Goal: Information Seeking & Learning: Learn about a topic

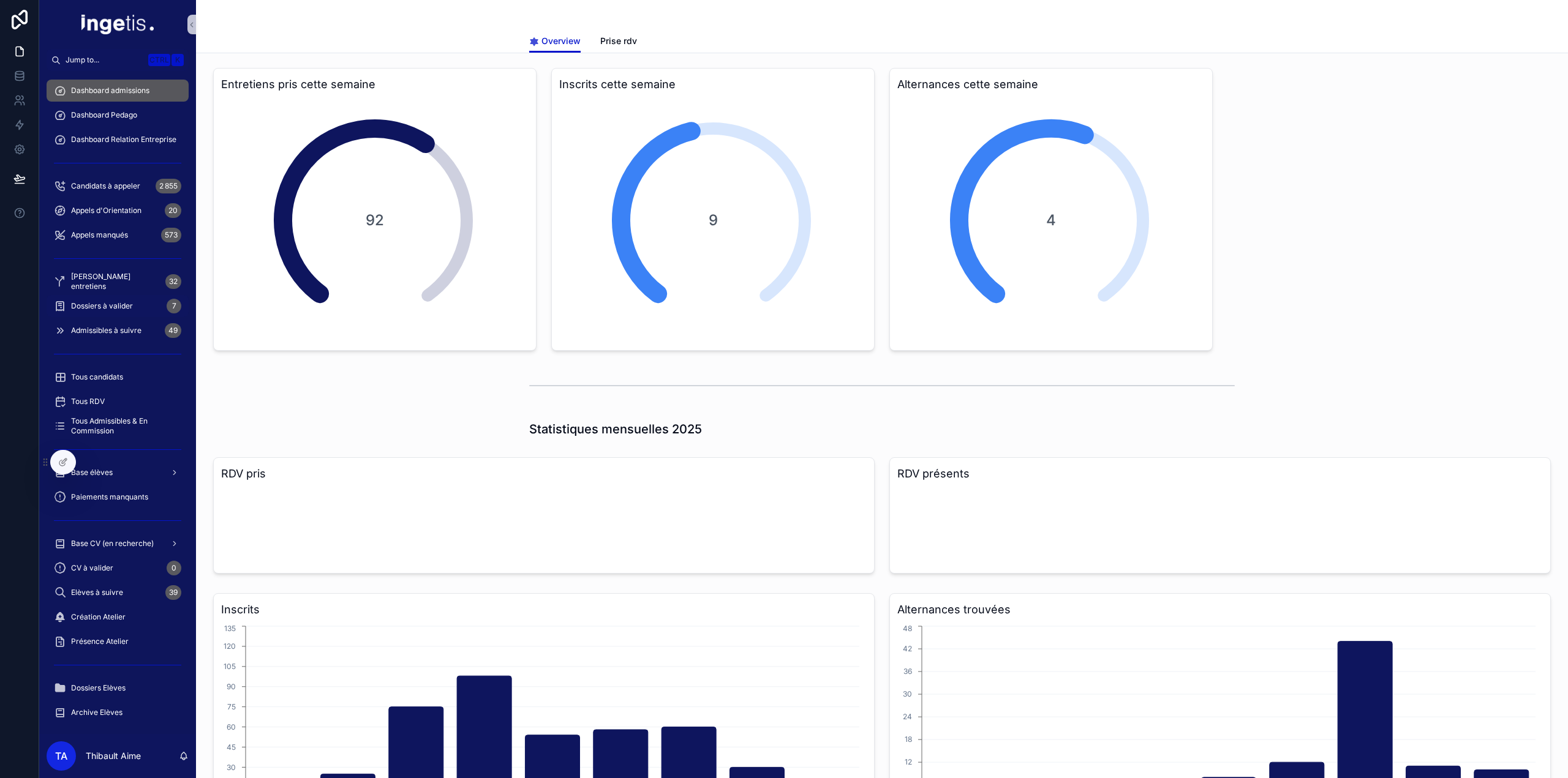
click at [131, 303] on span "Dossiers à valider" at bounding box center [102, 306] width 62 height 10
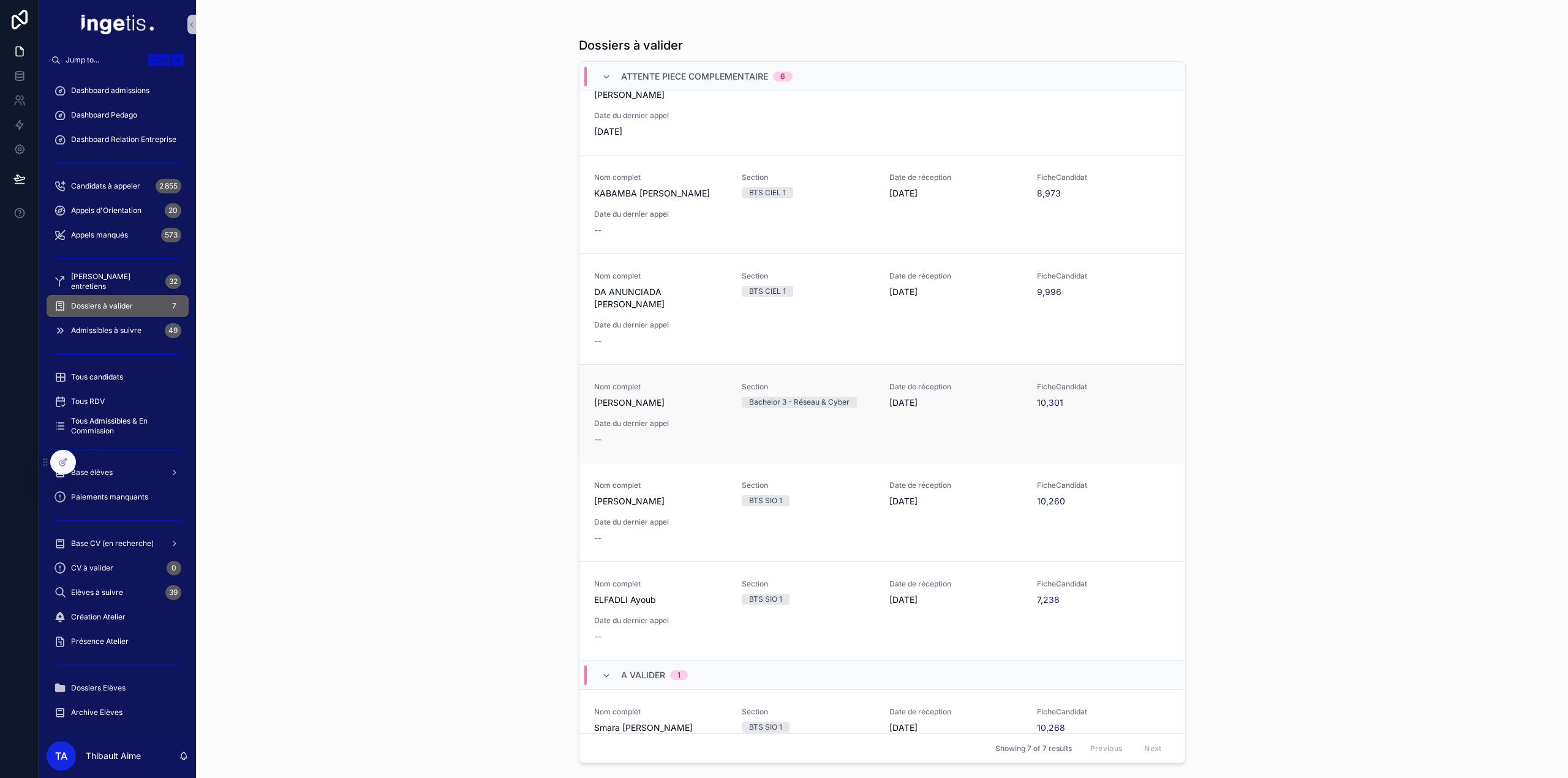
scroll to position [75, 0]
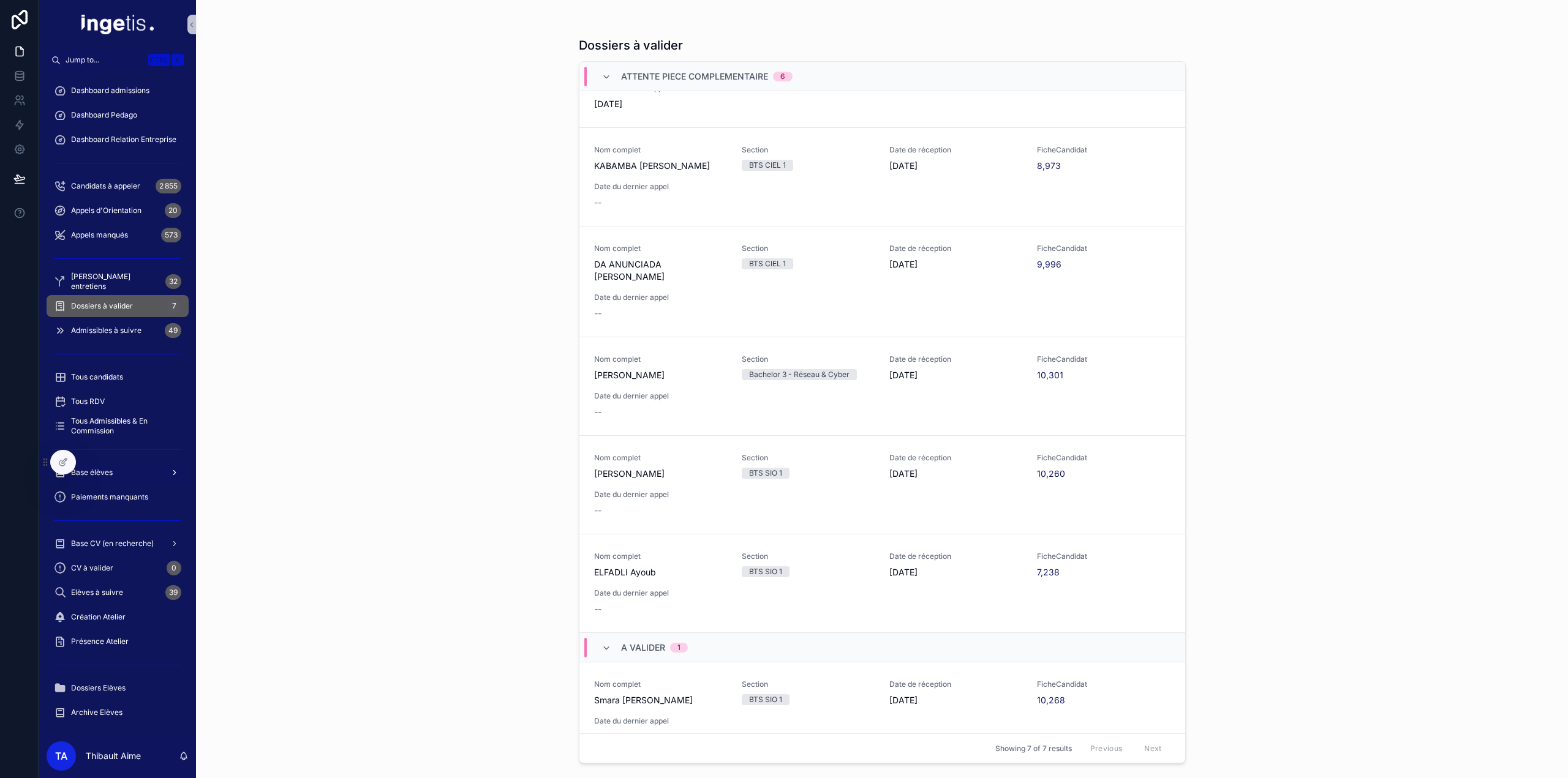
click at [120, 466] on div "Base élèves" at bounding box center [118, 472] width 128 height 19
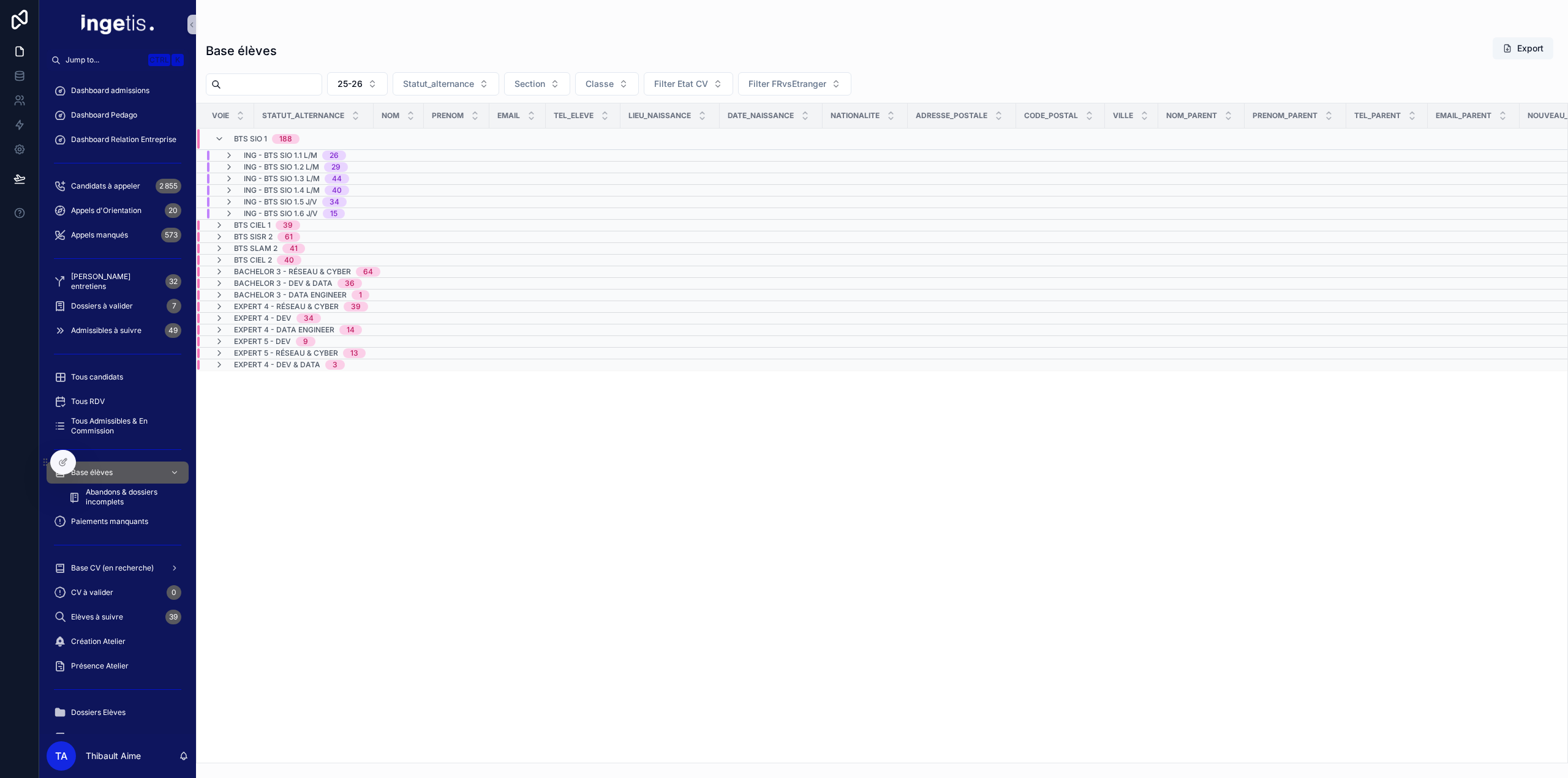
click at [263, 222] on span "BTS CIEL 1" at bounding box center [252, 225] width 37 height 10
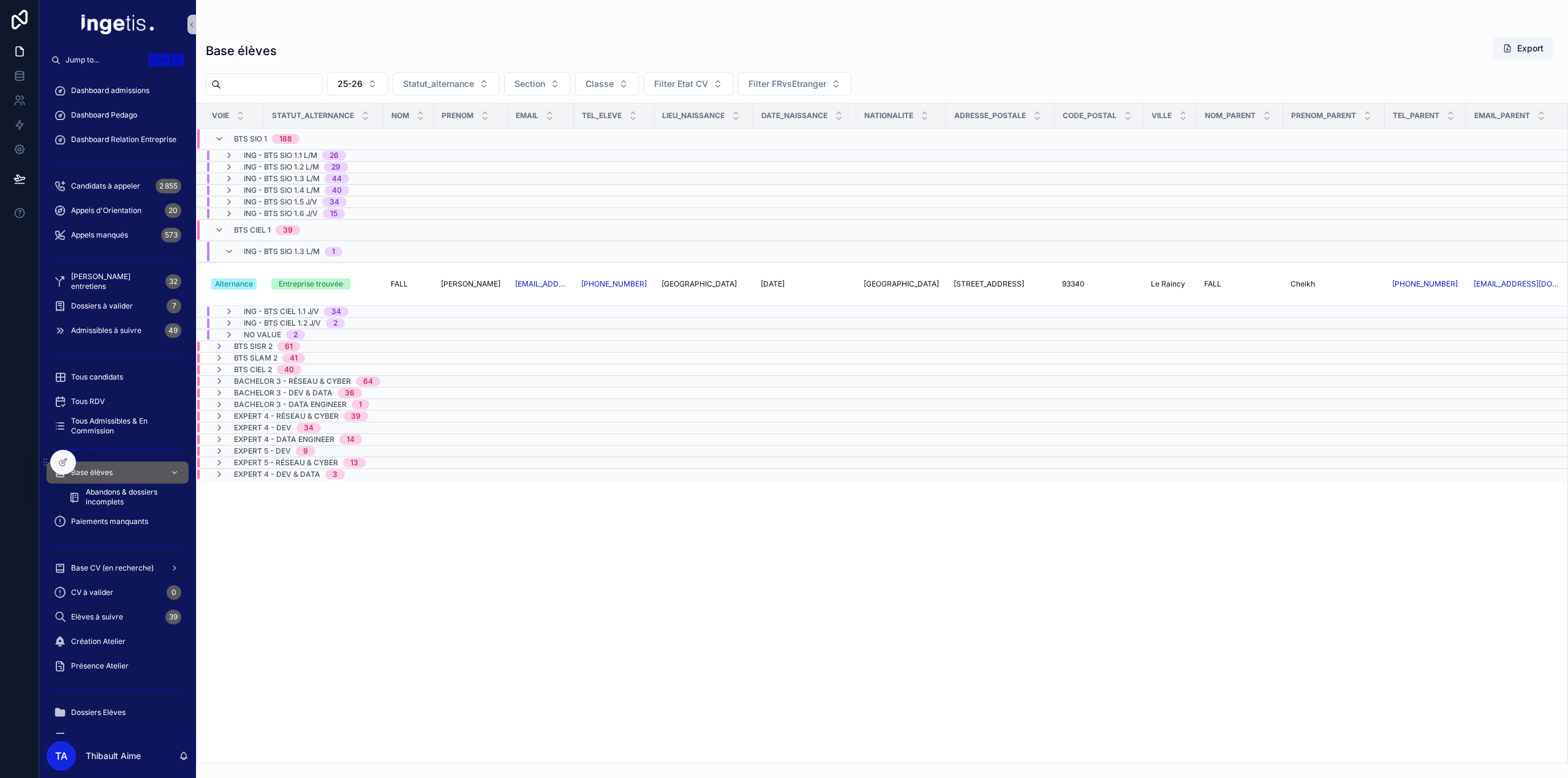
click at [272, 251] on span "ING - BTS SIO 1.3 L/M" at bounding box center [282, 251] width 76 height 10
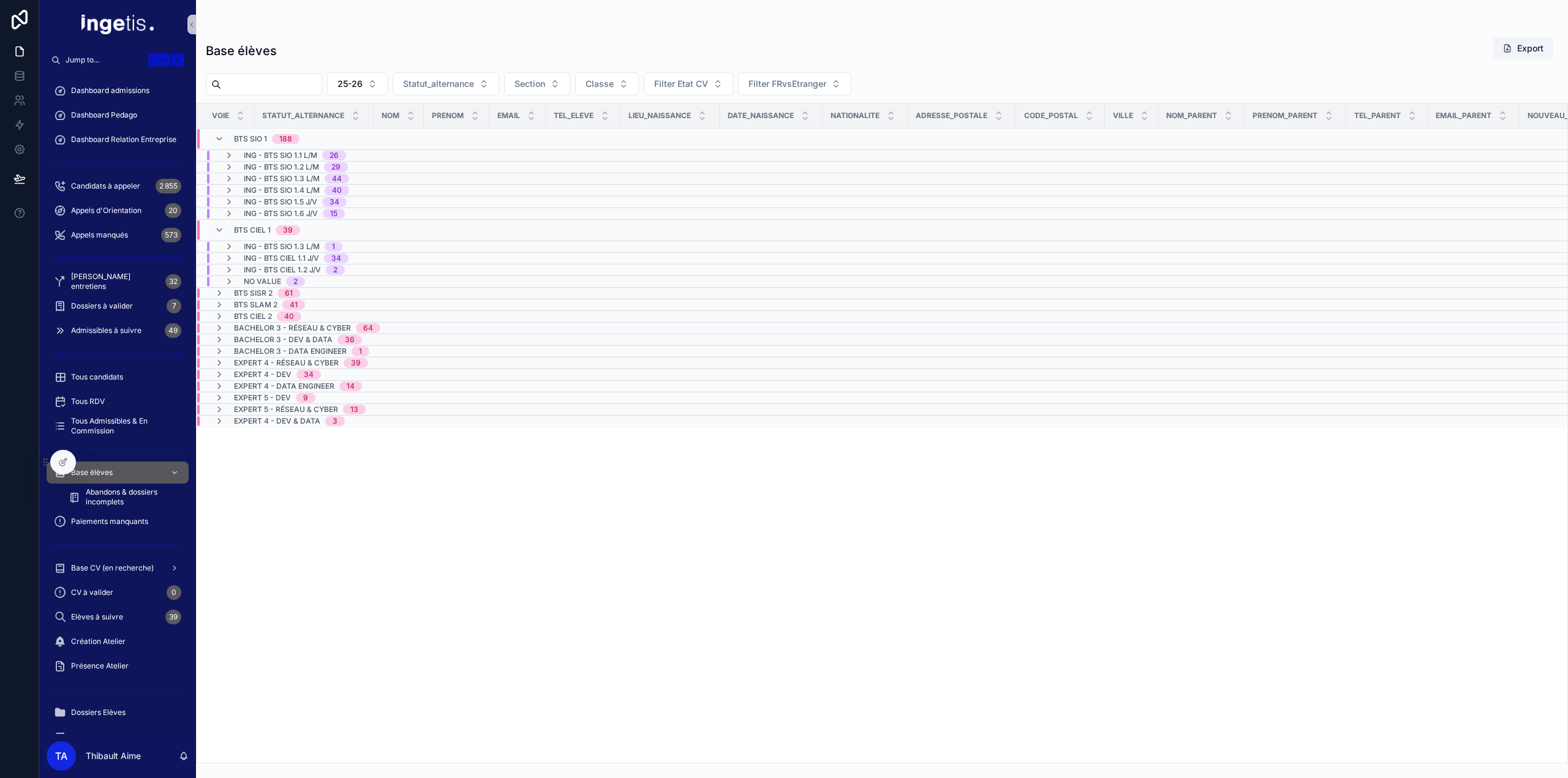
click at [250, 290] on span "BTS SISR 2" at bounding box center [254, 293] width 39 height 10
click at [250, 293] on span "BTS SISR 2" at bounding box center [254, 298] width 39 height 10
click at [252, 304] on span "BTS SLAM 2" at bounding box center [256, 305] width 44 height 10
click at [252, 305] on span "BTS SLAM 2" at bounding box center [256, 310] width 44 height 10
click at [249, 288] on span "BTS SISR 2" at bounding box center [254, 293] width 39 height 10
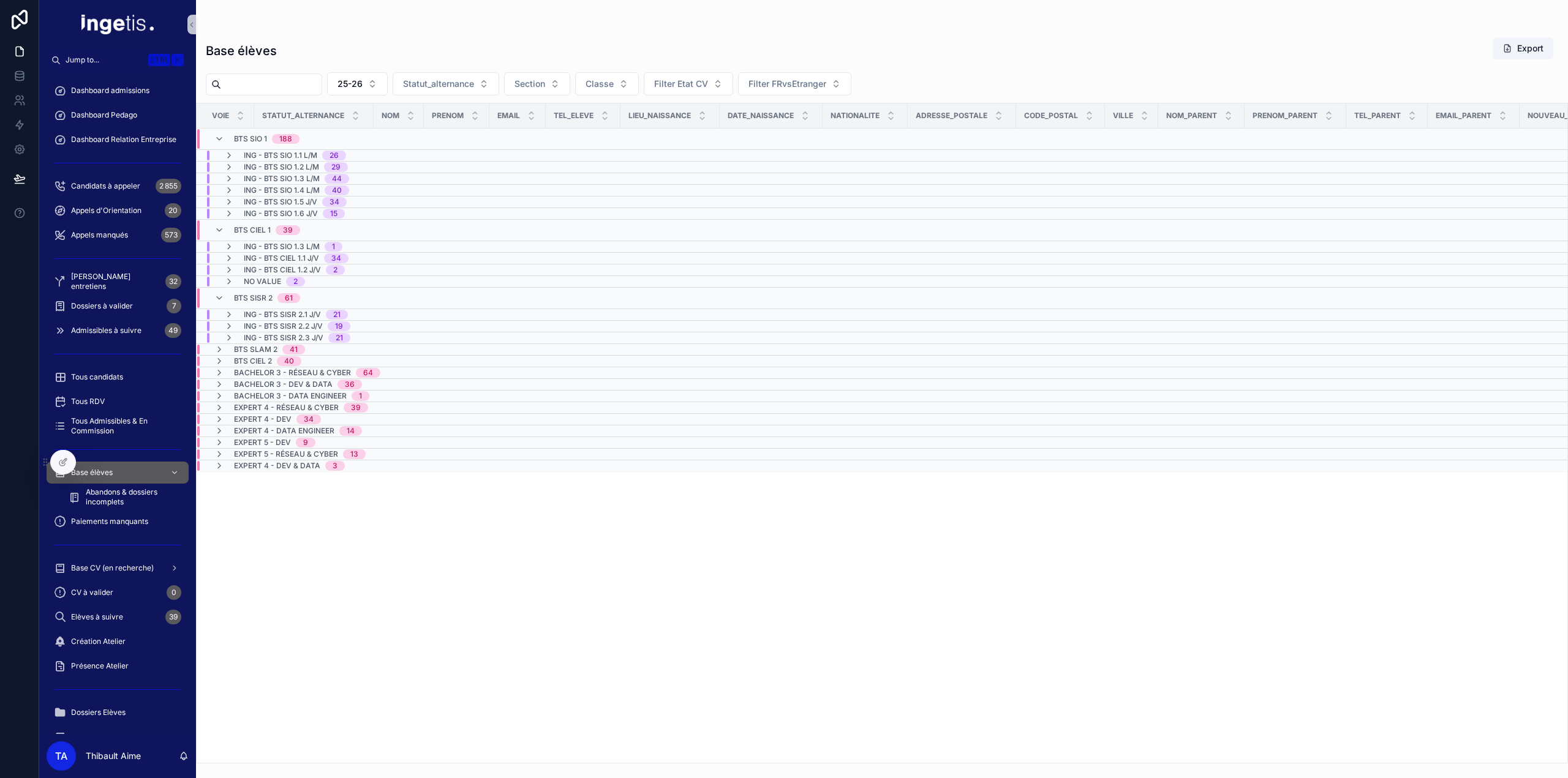
click at [249, 289] on div "BTS SISR 2 61" at bounding box center [267, 298] width 66 height 19
click at [290, 155] on span "ING - BTS SIO 1.1 L/M" at bounding box center [281, 155] width 73 height 10
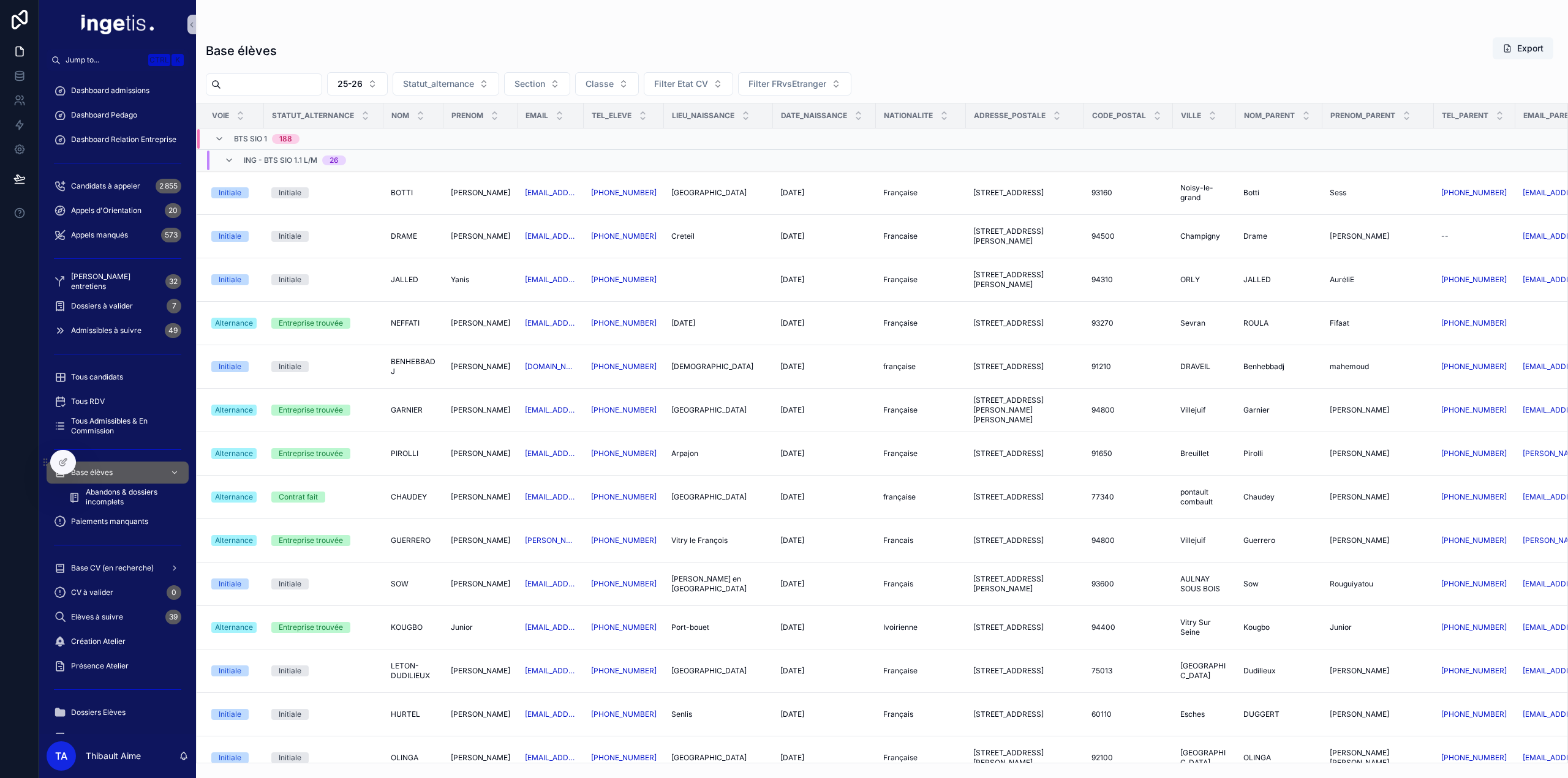
click at [282, 154] on div "ING - BTS SIO 1.1 L/M 26" at bounding box center [295, 160] width 103 height 19
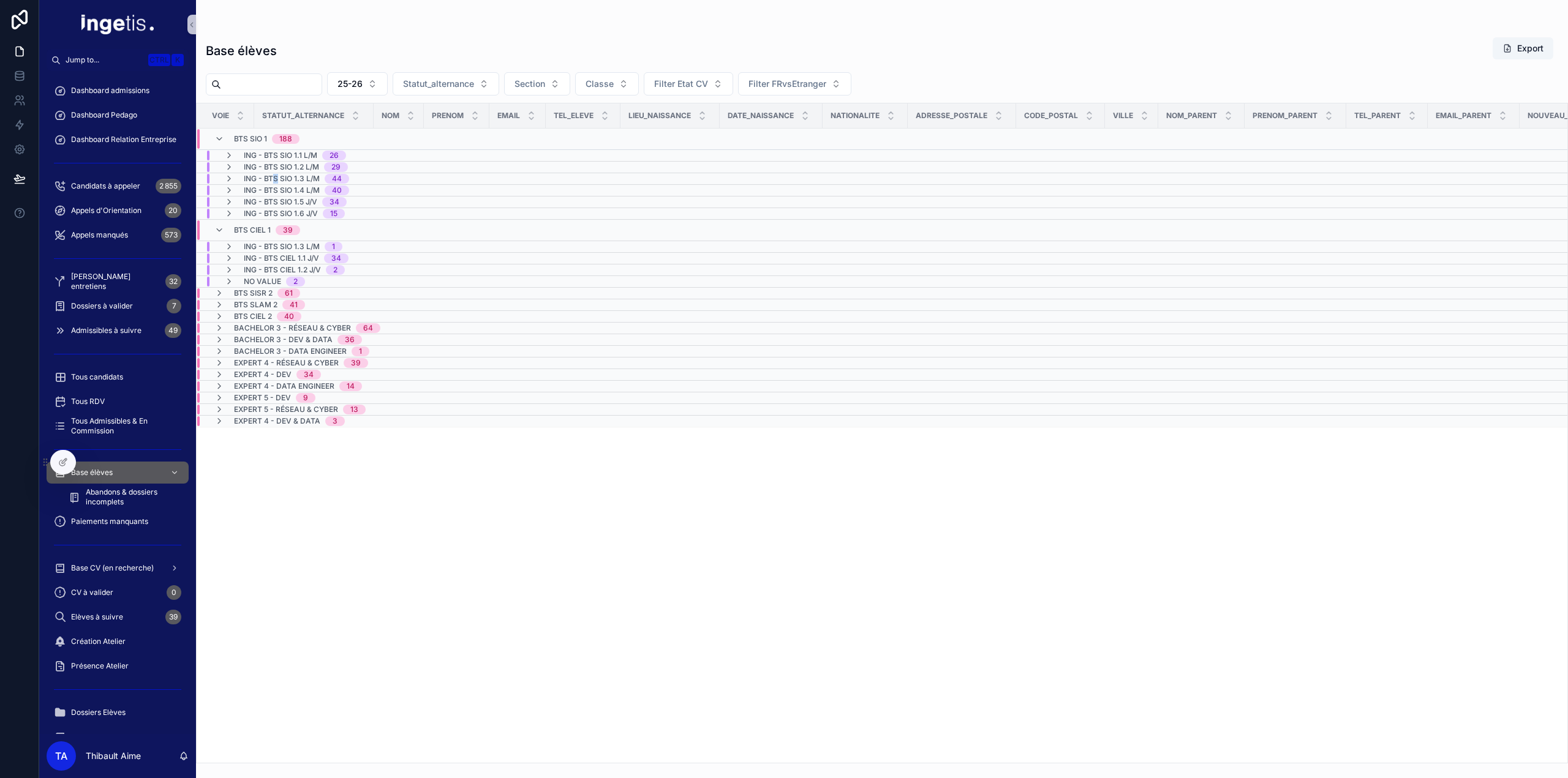
click at [274, 177] on span "ING - BTS SIO 1.3 L/M" at bounding box center [282, 179] width 76 height 10
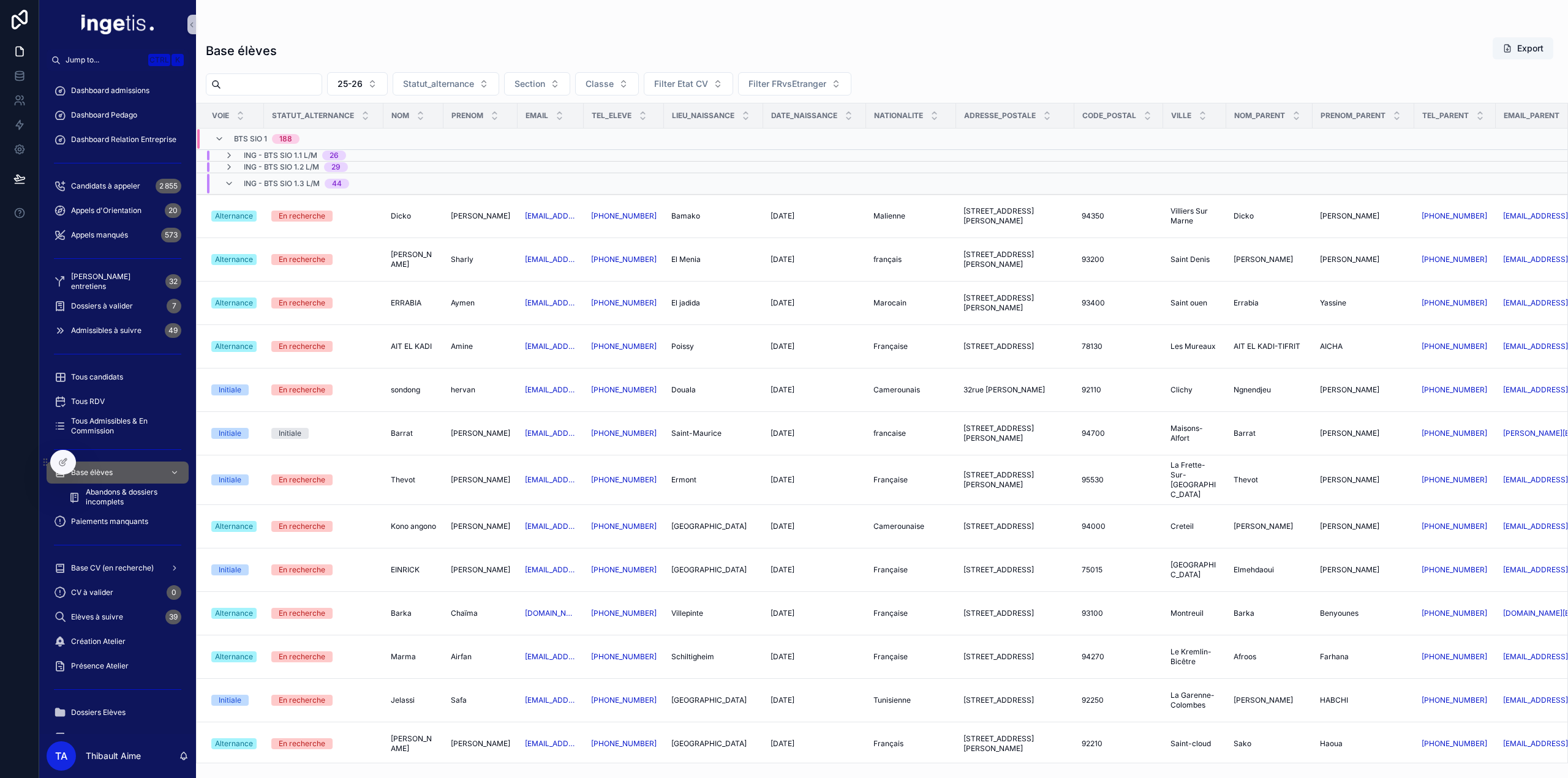
click at [271, 179] on span "ING - BTS SIO 1.3 L/M" at bounding box center [282, 184] width 76 height 10
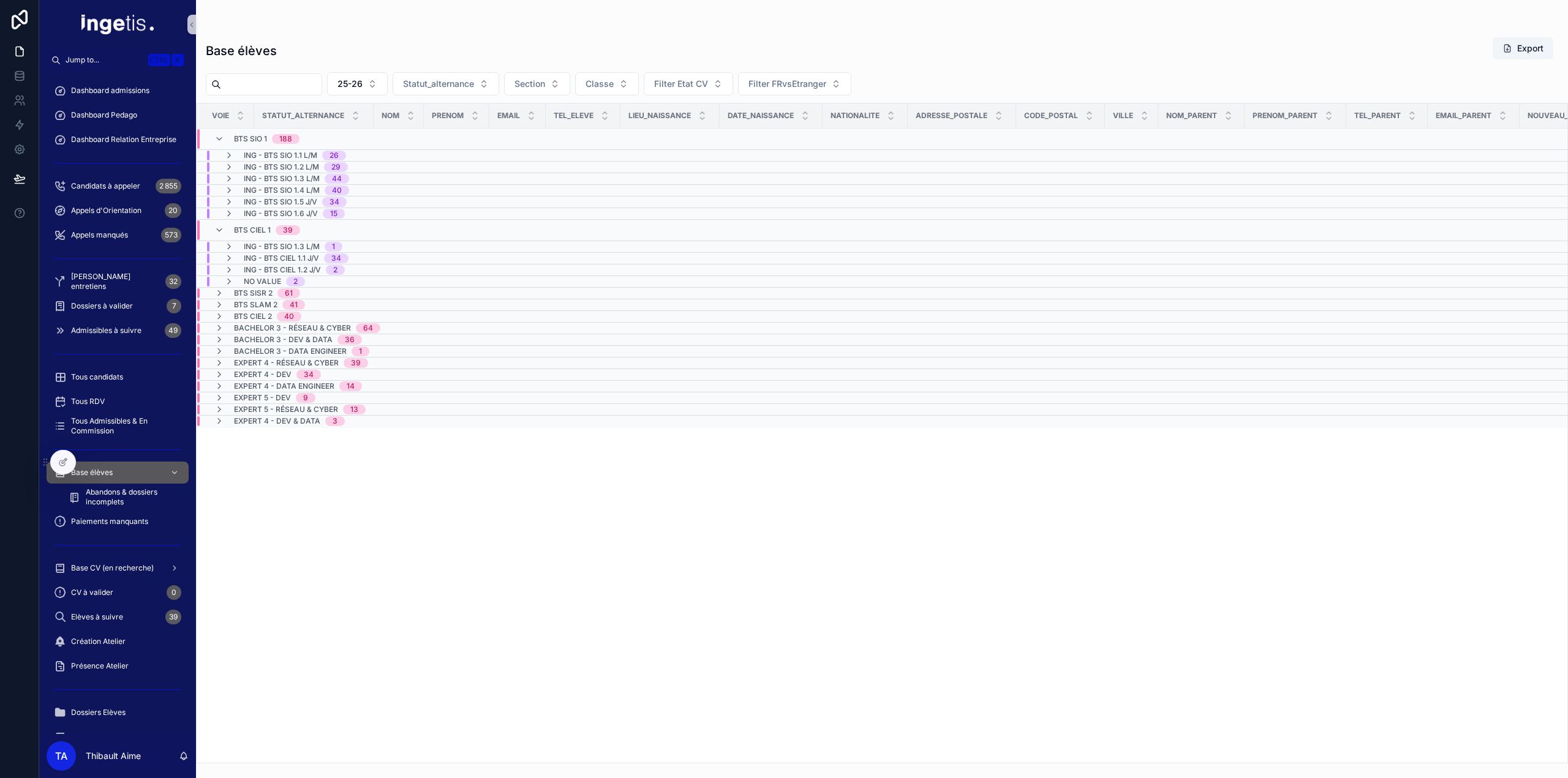
click at [300, 254] on span "ING - BTS CIEL 1.1 J/V" at bounding box center [281, 258] width 76 height 10
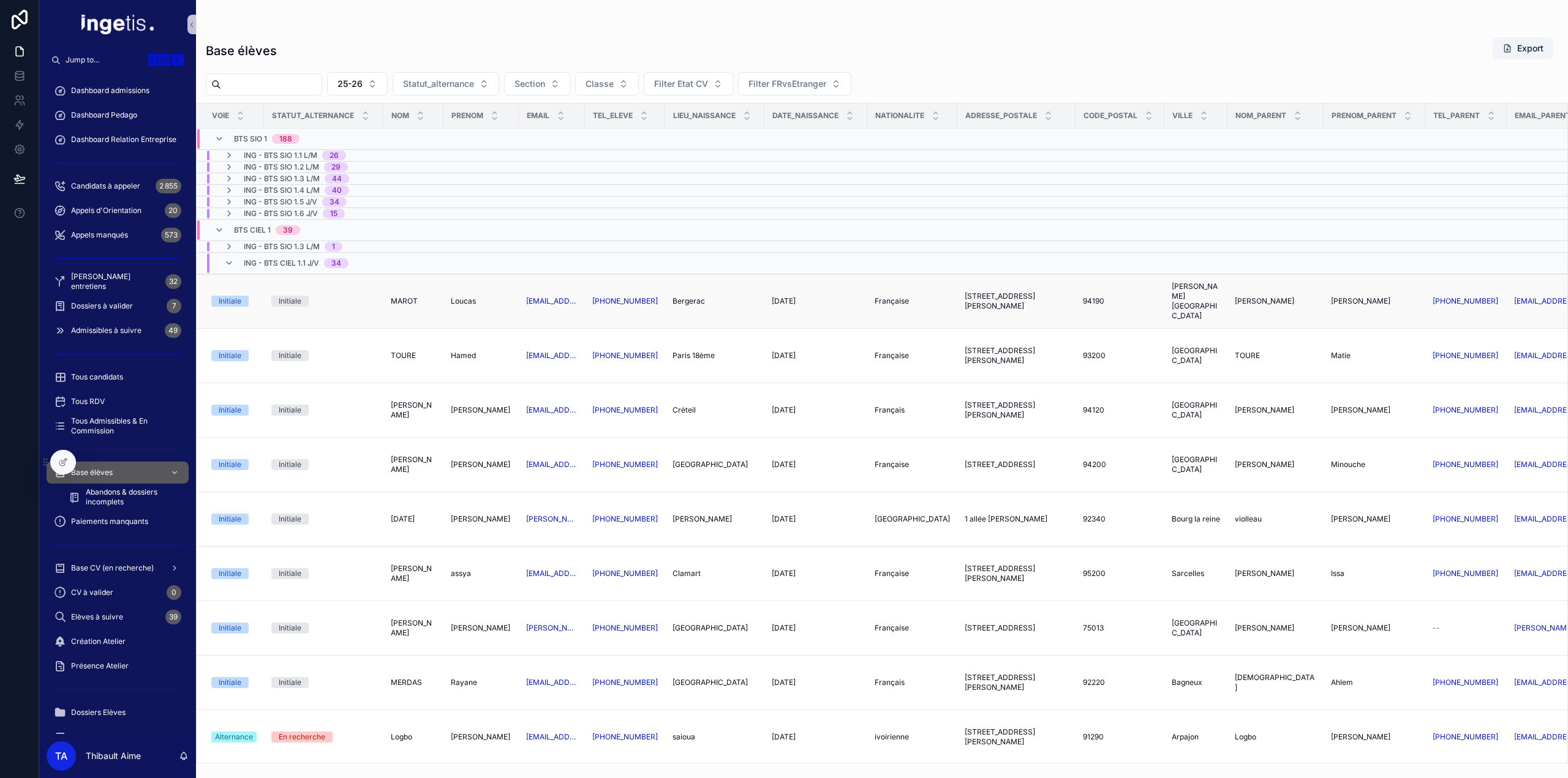
click at [407, 299] on span "MAROT" at bounding box center [404, 301] width 27 height 10
click at [407, 352] on span "TOURE" at bounding box center [403, 355] width 25 height 10
click at [411, 410] on span "BOIKA NKOYELA" at bounding box center [413, 410] width 45 height 19
click at [408, 460] on span "CHARLES" at bounding box center [413, 465] width 45 height 19
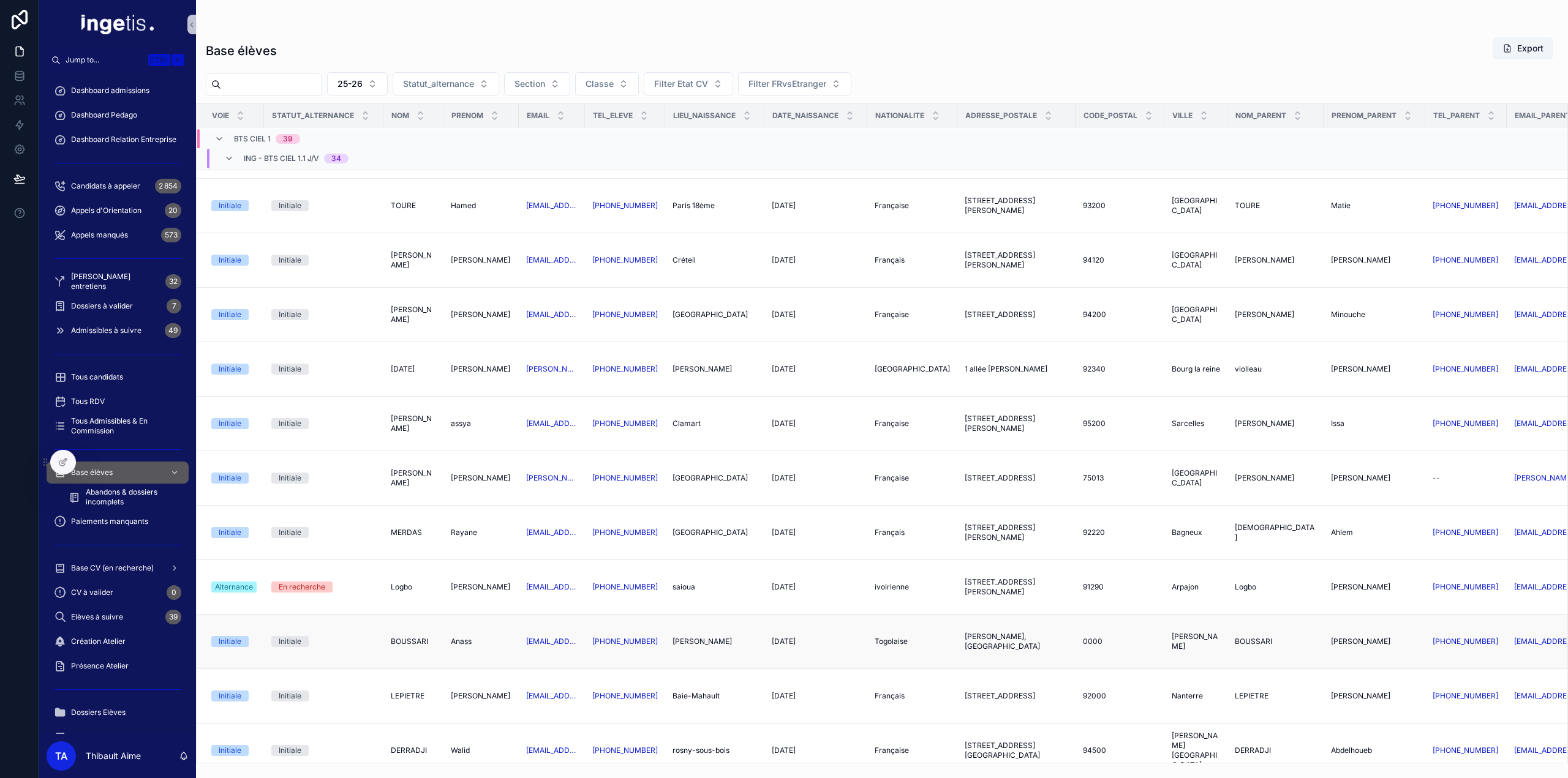
scroll to position [405, 0]
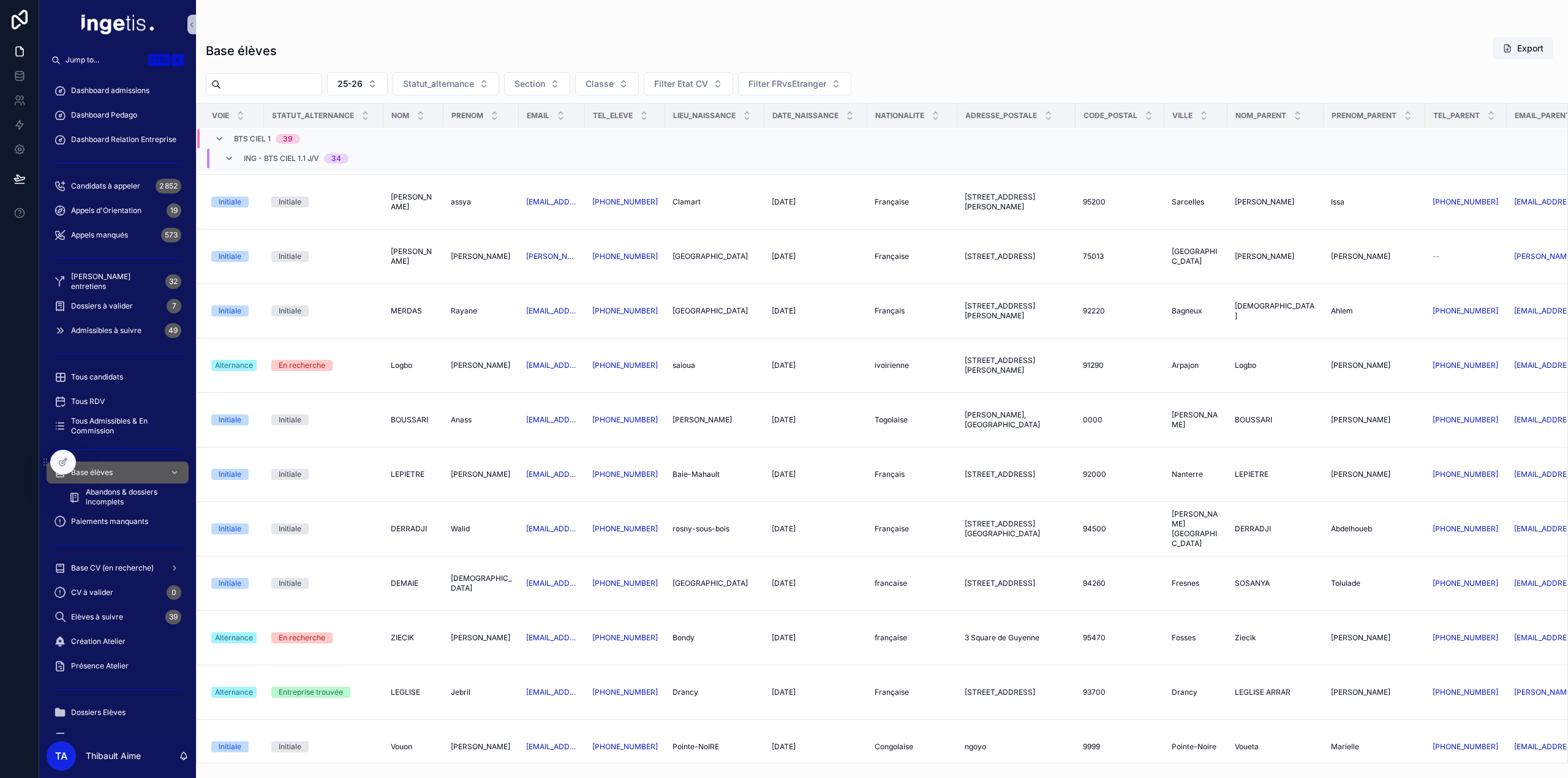
click at [311, 157] on span "ING - BTS CIEL 1.1 J/V" at bounding box center [281, 159] width 76 height 10
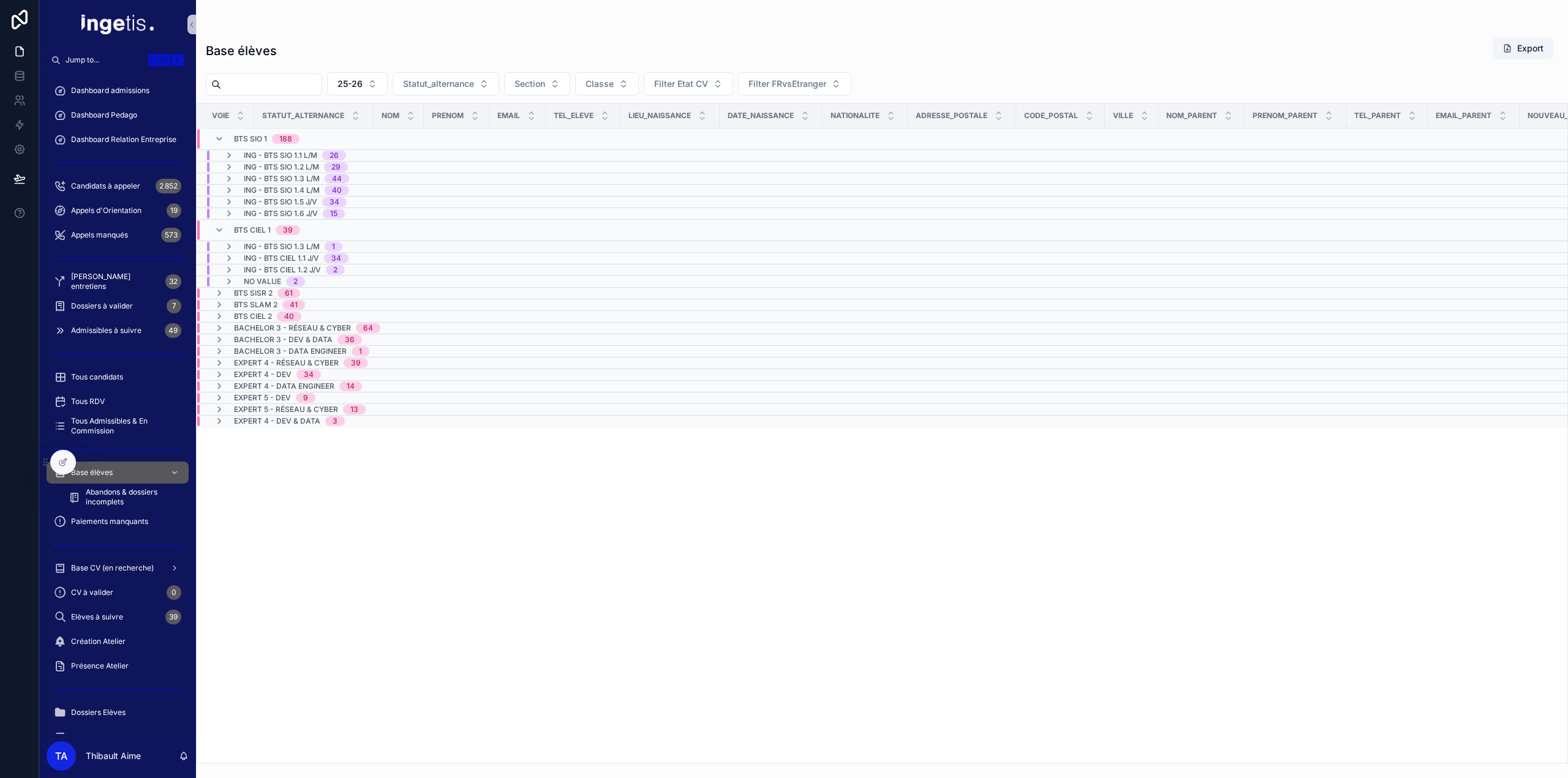
scroll to position [0, 0]
click at [147, 301] on div "Dossiers à valider 7" at bounding box center [118, 306] width 128 height 19
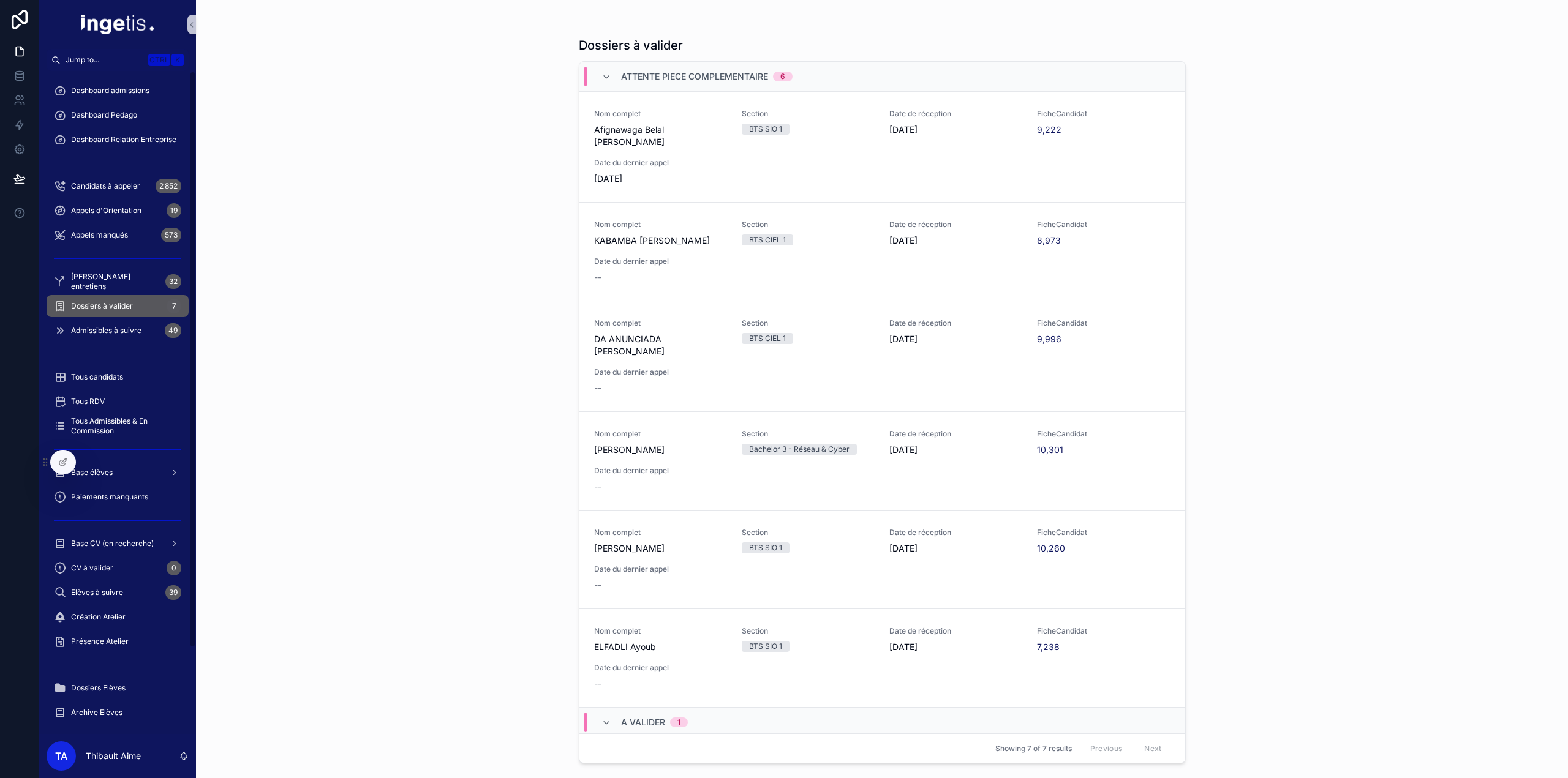
click at [113, 102] on div "Dashboard admissions" at bounding box center [118, 90] width 157 height 24
click at [107, 90] on span "Dashboard admissions" at bounding box center [110, 91] width 78 height 10
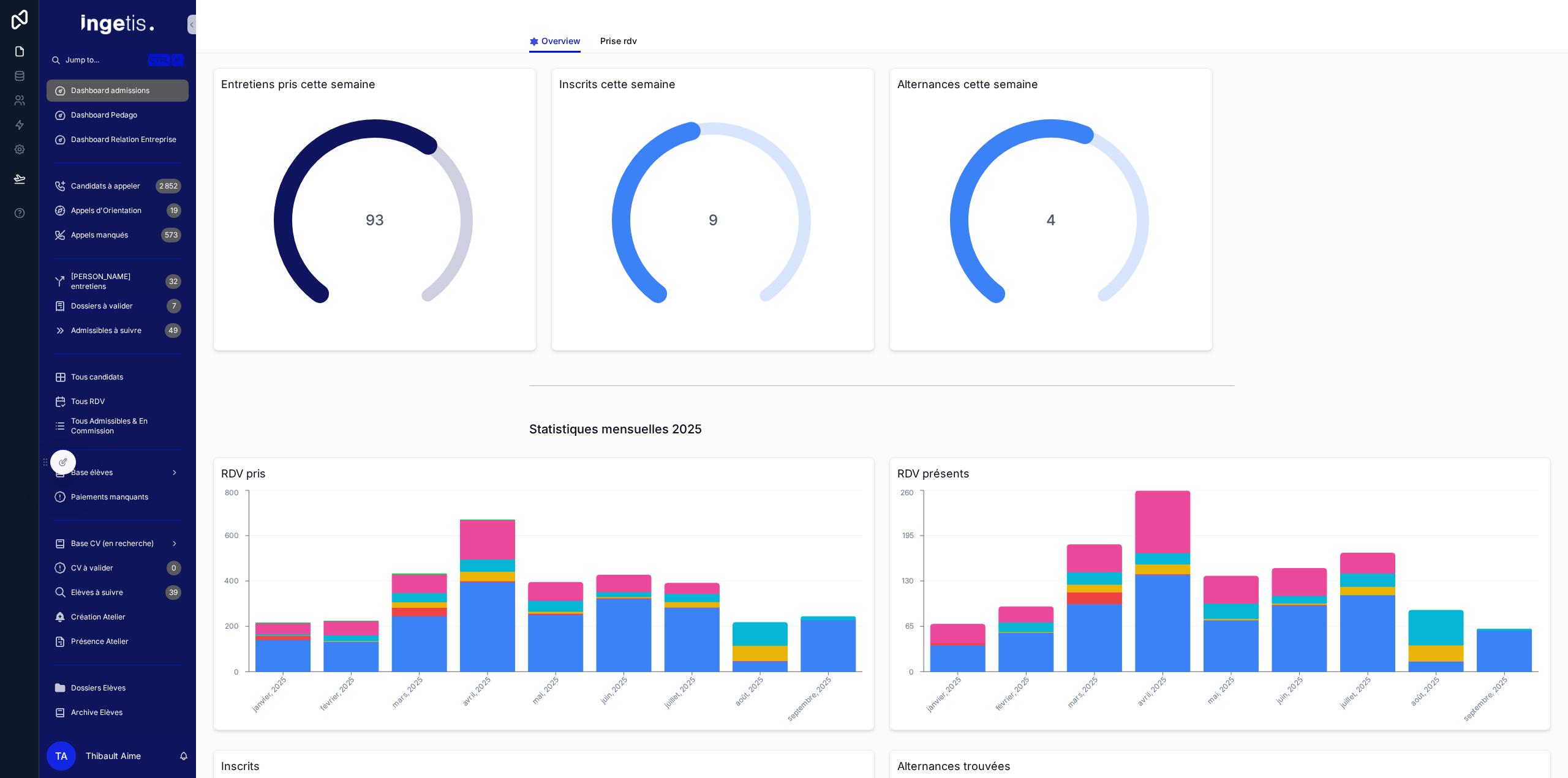
click at [111, 308] on span "Dossiers à valider" at bounding box center [102, 306] width 62 height 10
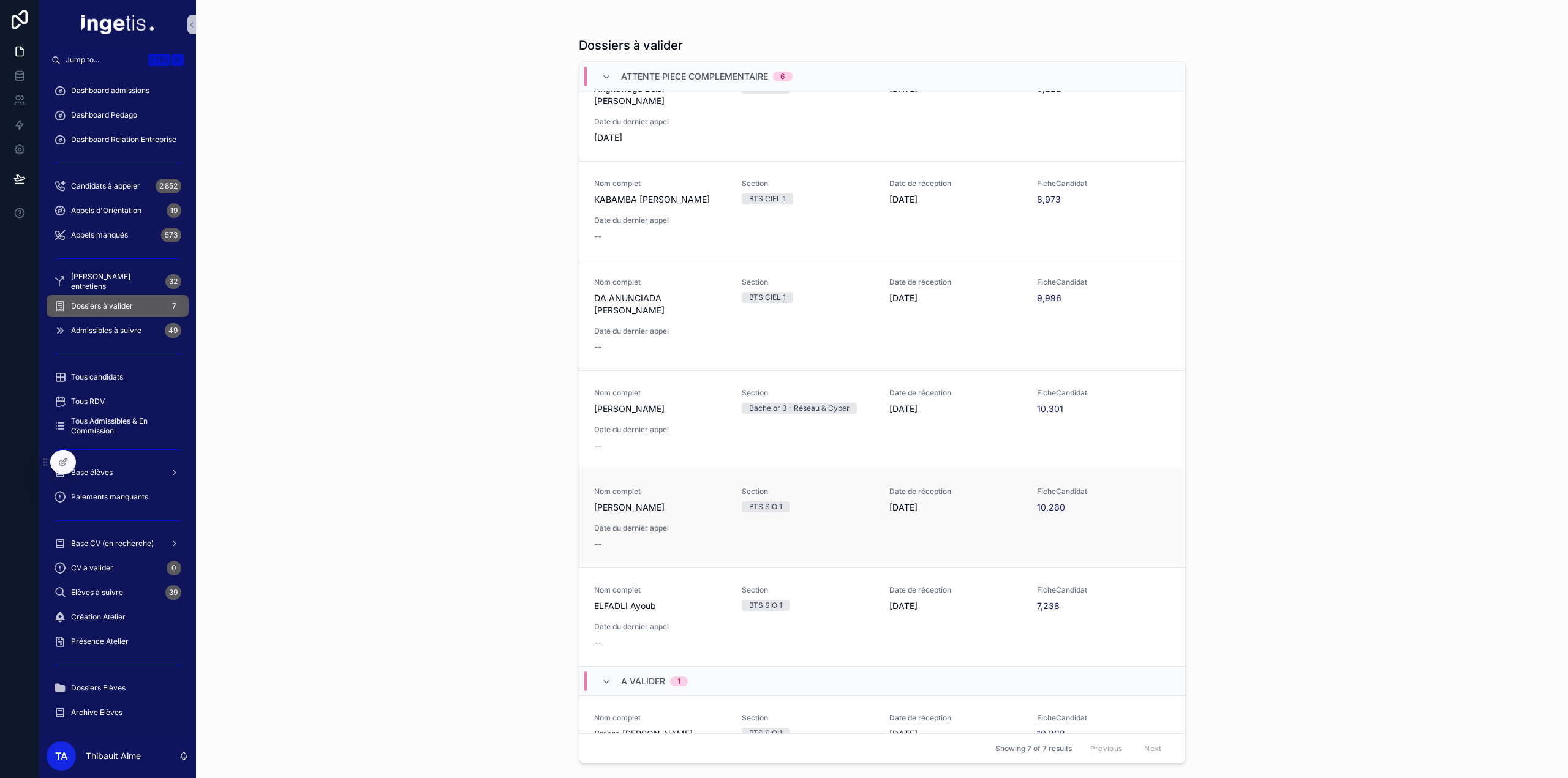
scroll to position [75, 0]
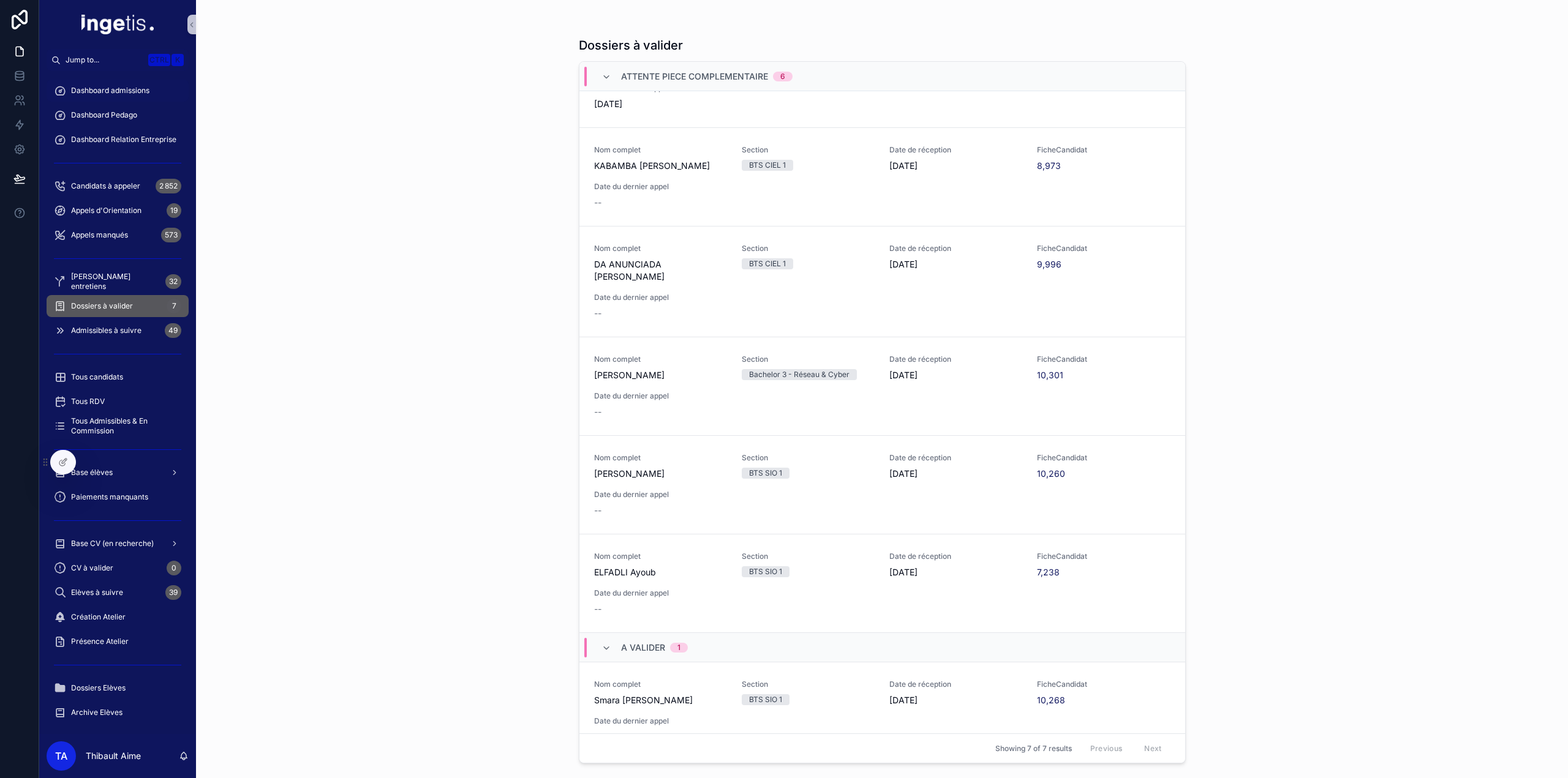
click at [119, 100] on div "Dashboard admissions" at bounding box center [118, 91] width 128 height 19
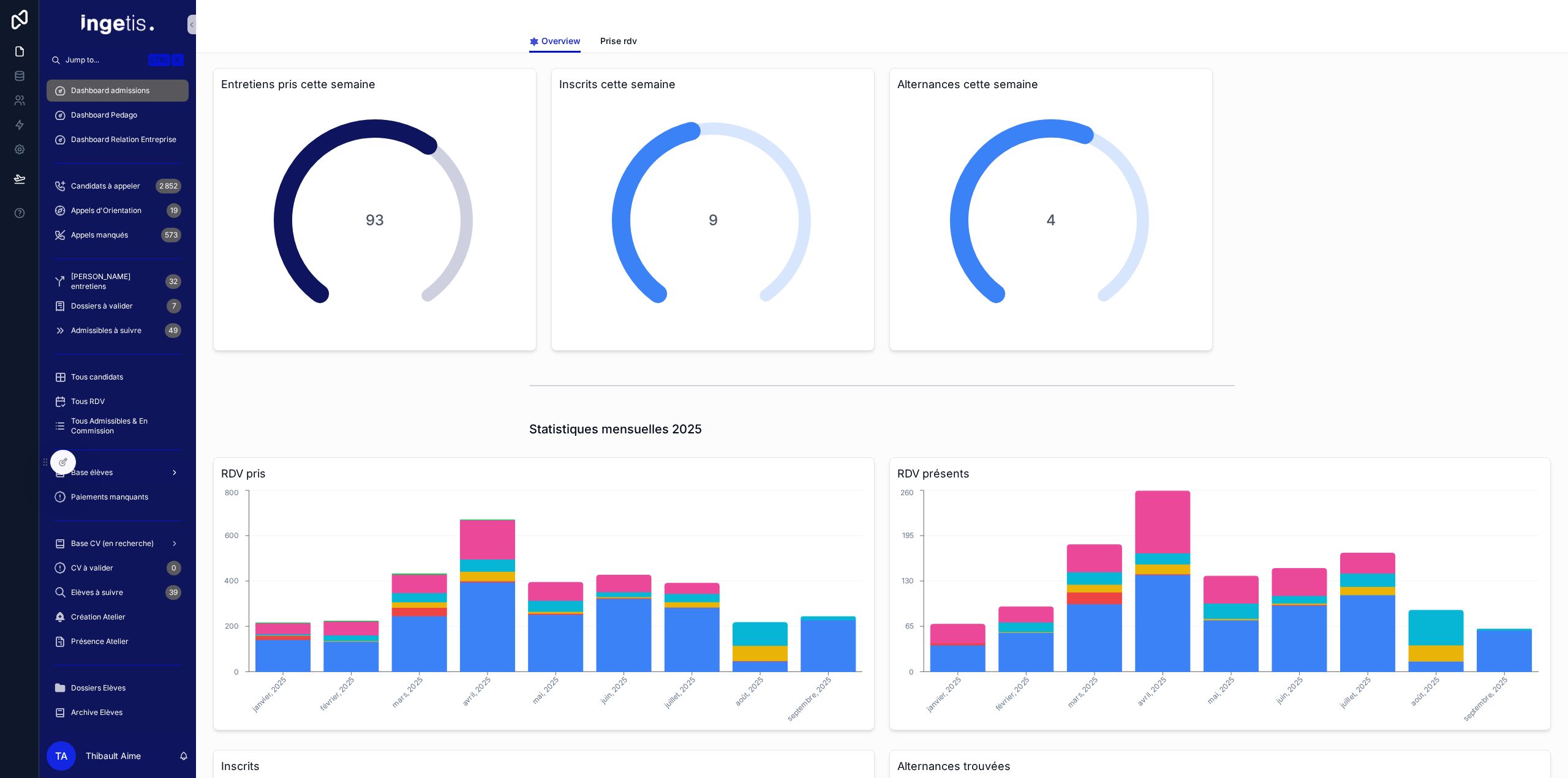
click at [105, 474] on span "Base élèves" at bounding box center [92, 472] width 42 height 10
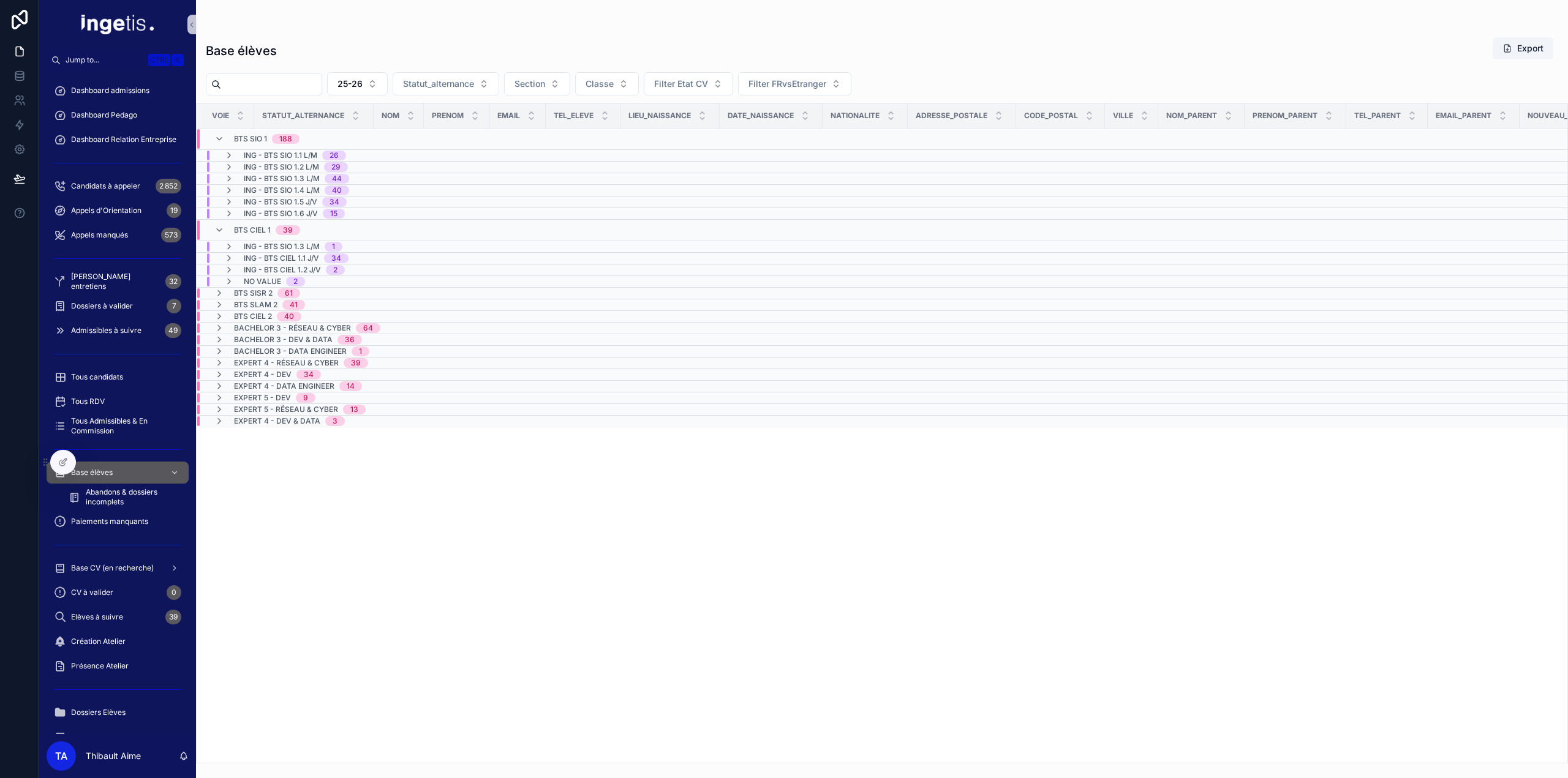
click at [247, 139] on span "BTS SIO 1" at bounding box center [251, 139] width 33 height 10
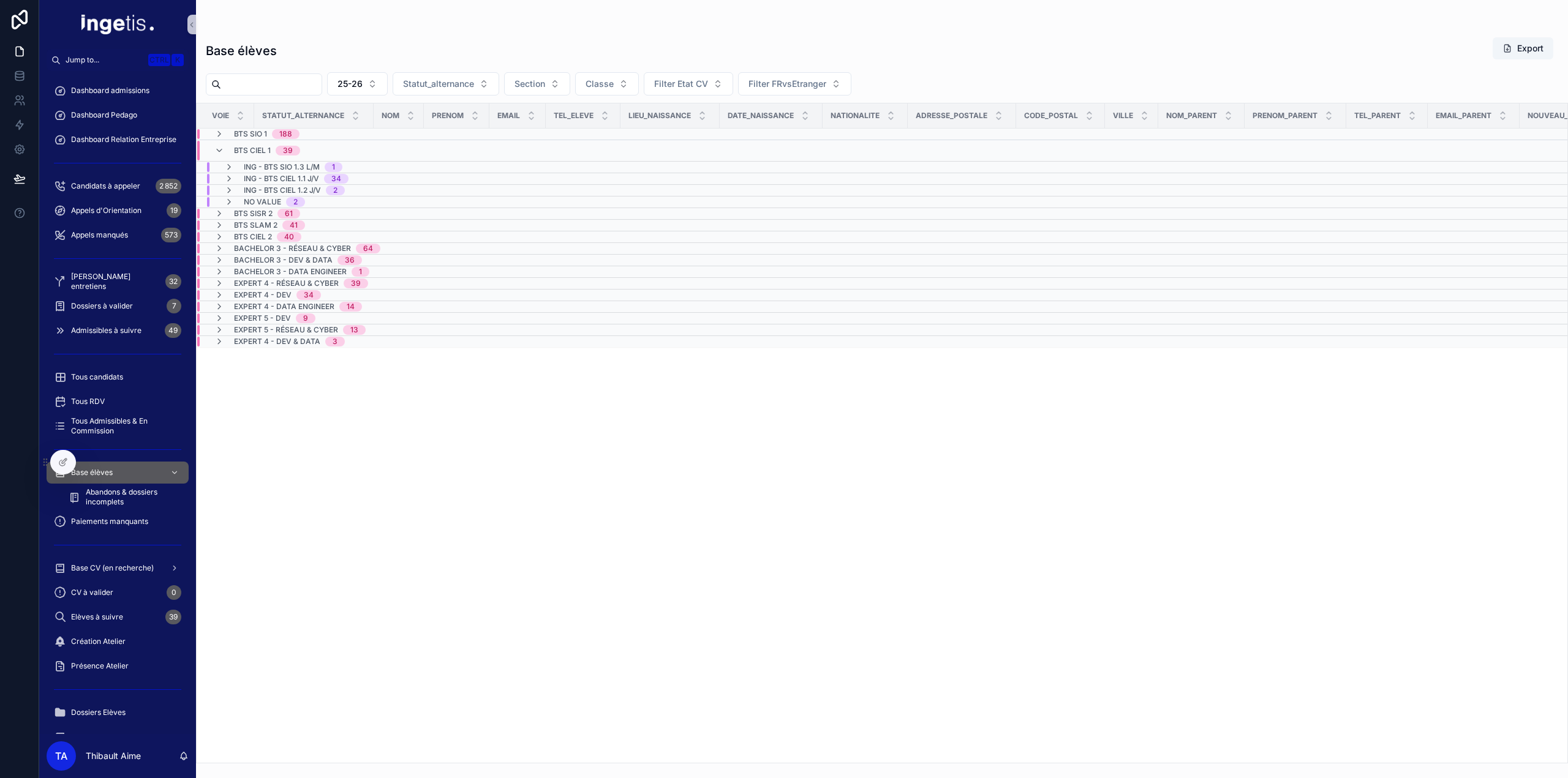
click at [247, 151] on span "BTS CIEL 1" at bounding box center [252, 150] width 37 height 10
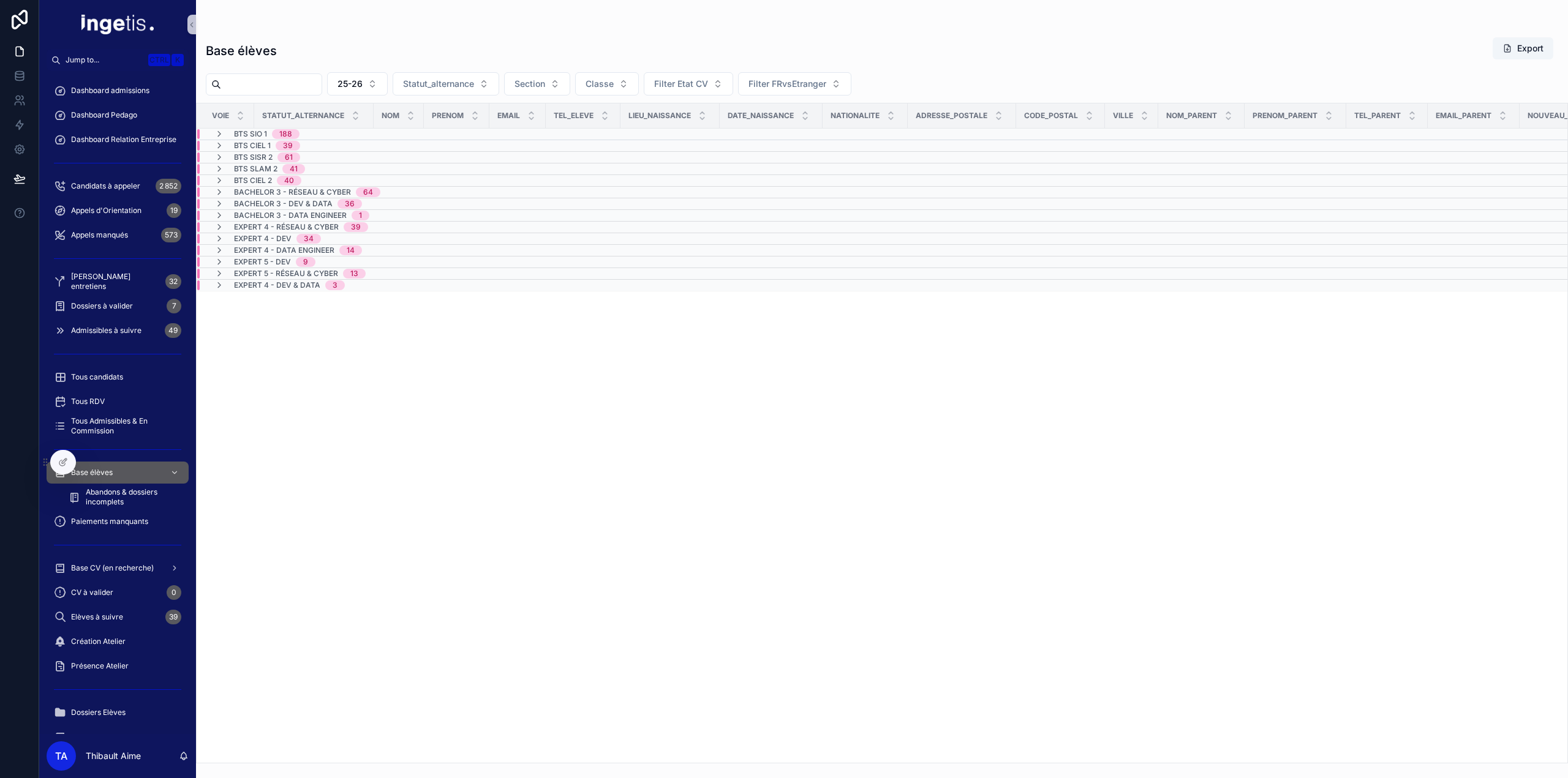
click at [345, 191] on span "Bachelor 3 - Réseau & Cyber" at bounding box center [293, 192] width 117 height 10
click at [321, 209] on span "34" at bounding box center [329, 213] width 24 height 10
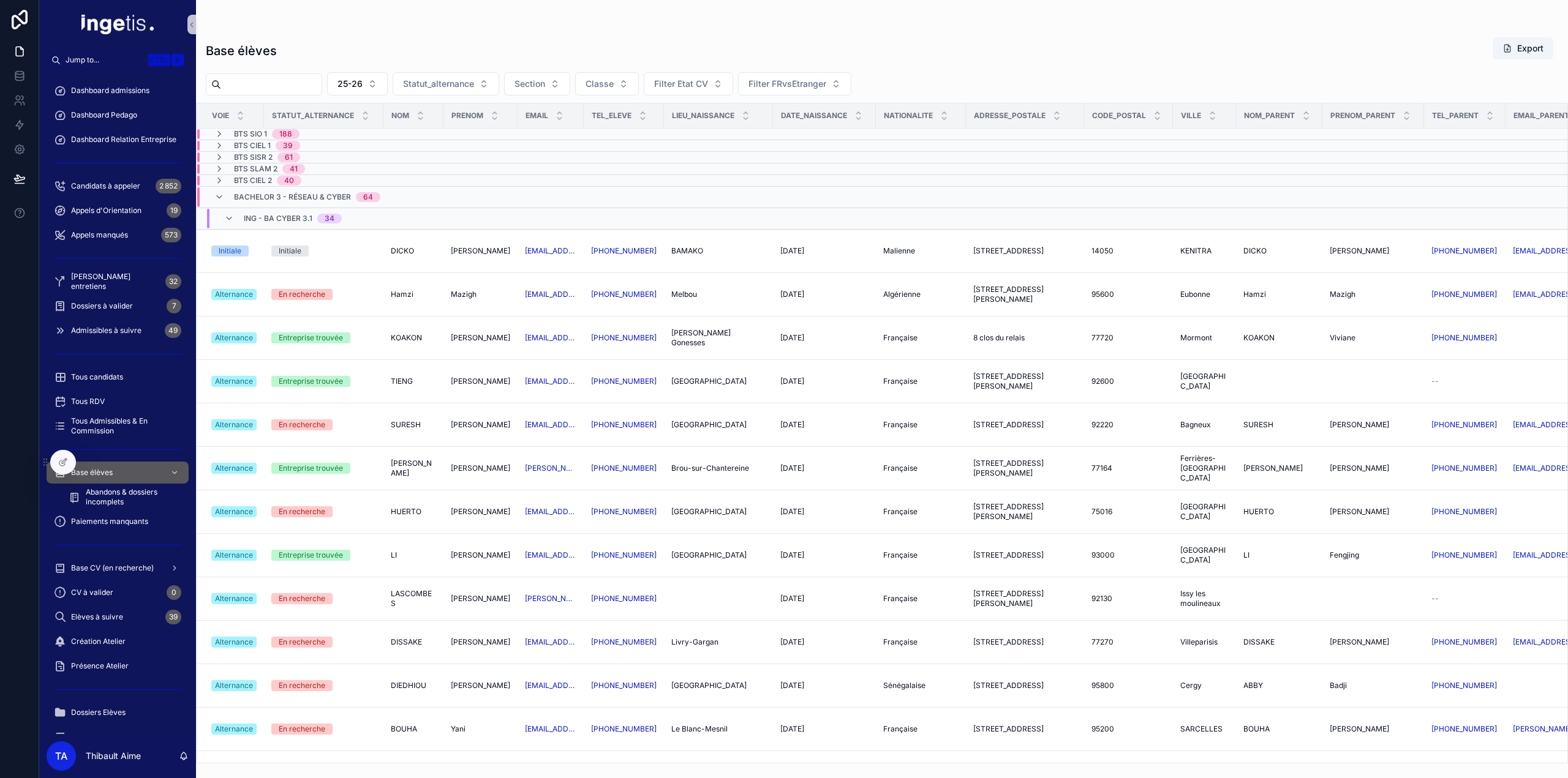
click at [296, 217] on span "ING - BA CYBER 3.1" at bounding box center [278, 218] width 69 height 10
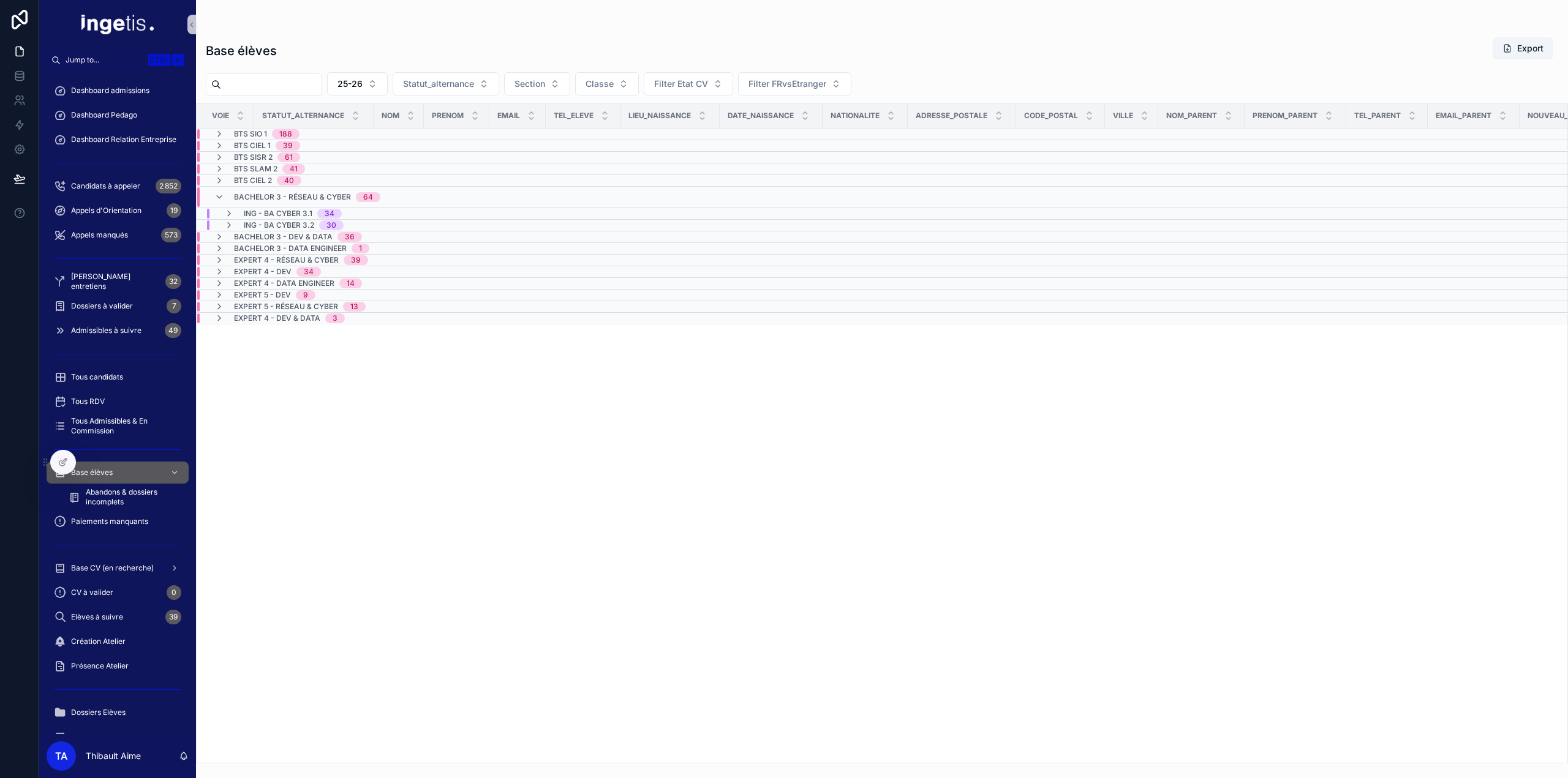
click at [293, 221] on span "ING - BA CYBER 3.2" at bounding box center [279, 225] width 71 height 10
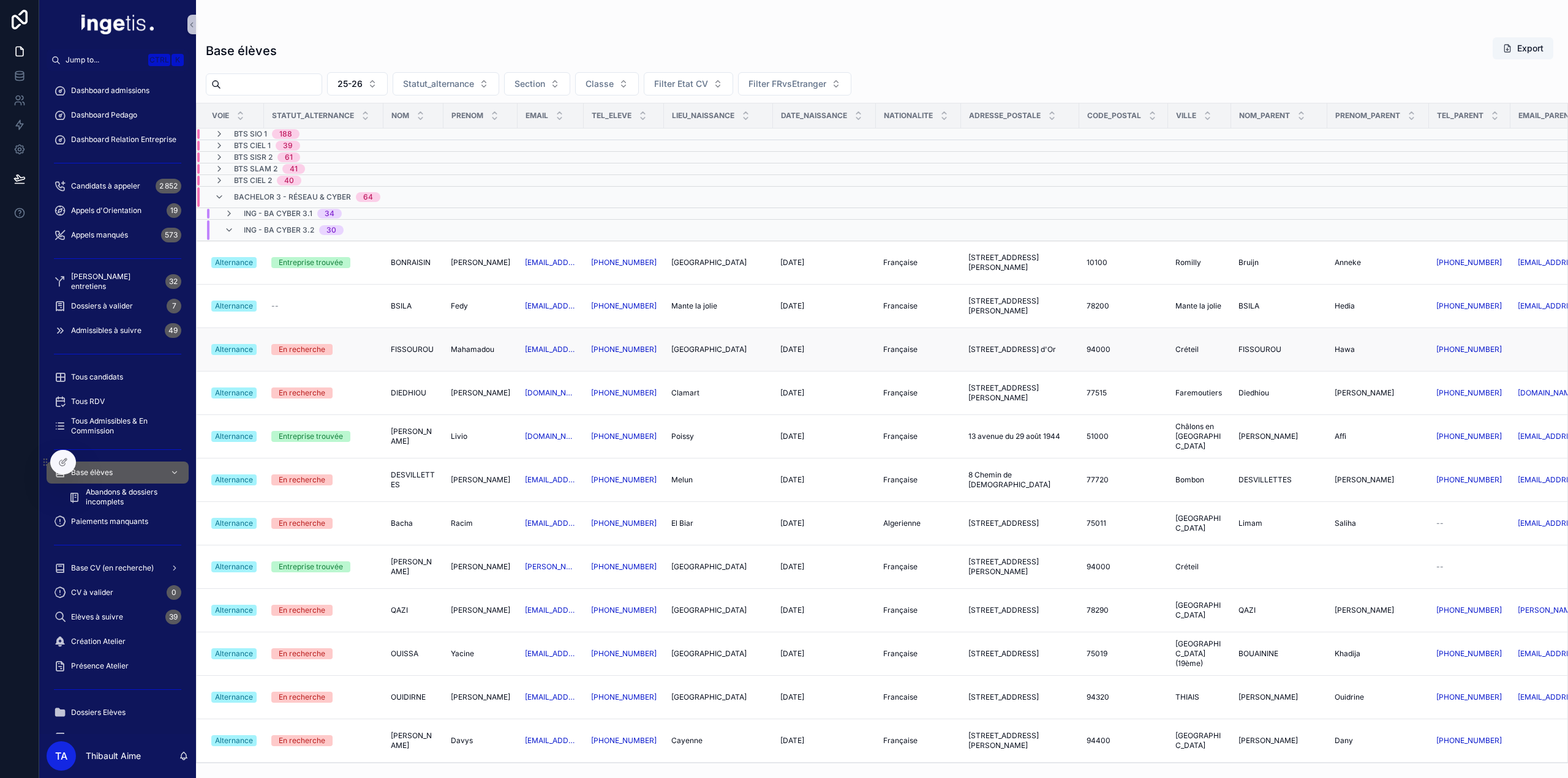
scroll to position [56, 0]
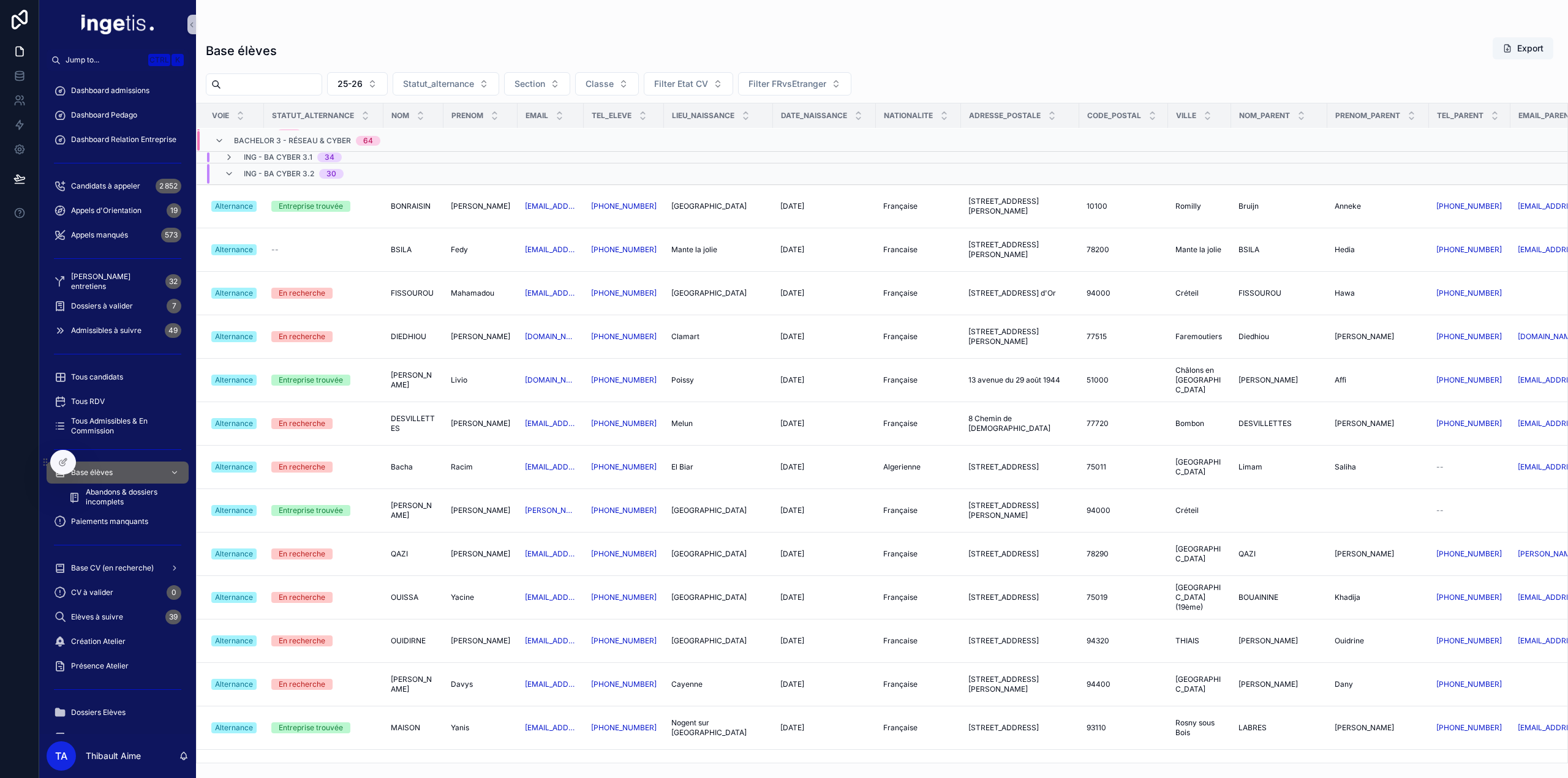
click at [301, 176] on span "ING - BA CYBER 3.2" at bounding box center [279, 174] width 71 height 10
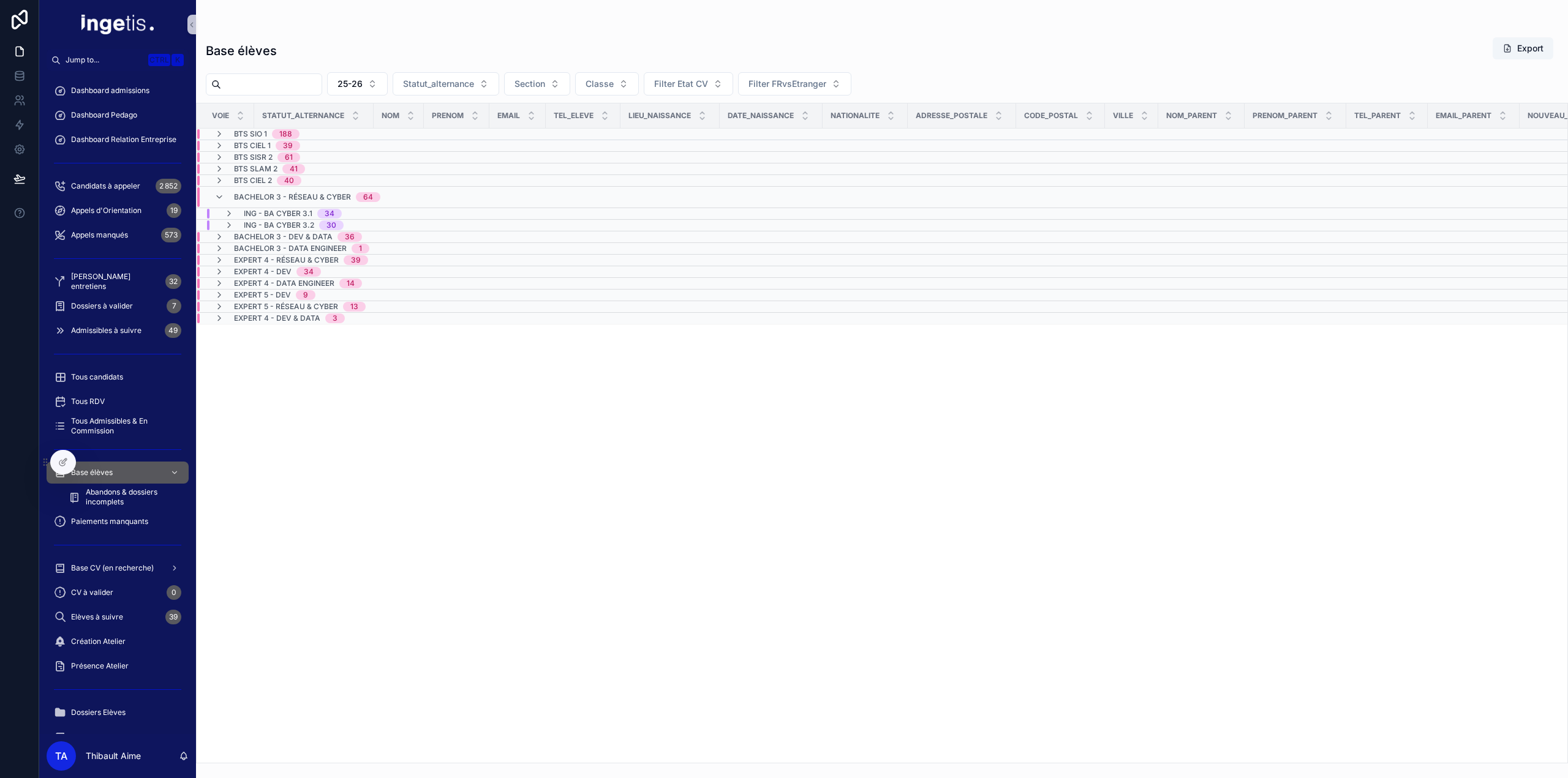
click at [289, 193] on span "Bachelor 3 - Réseau & Cyber" at bounding box center [293, 197] width 117 height 10
